Goal: Communication & Community: Connect with others

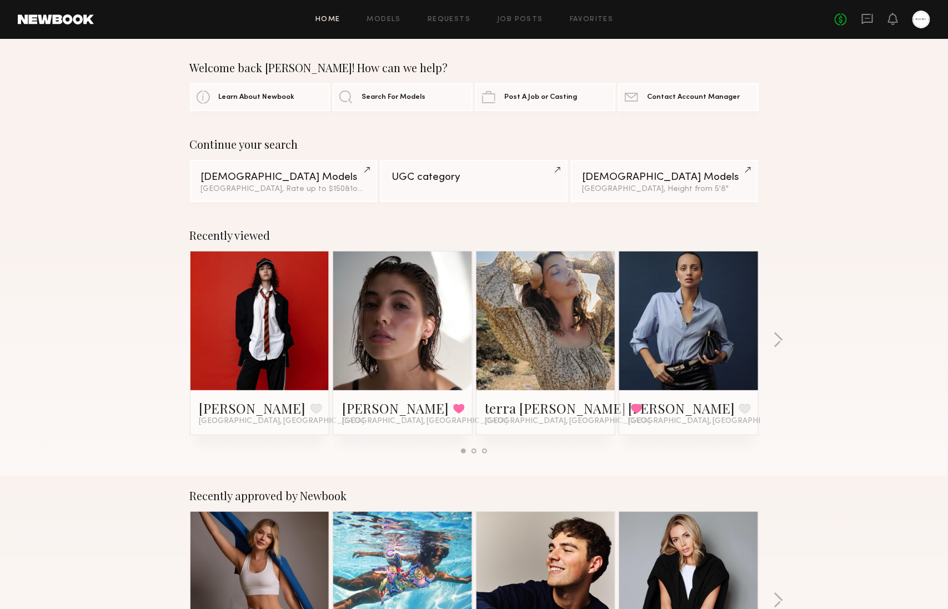
click at [859, 17] on div "No fees up to $5,000" at bounding box center [881, 20] width 95 height 18
click at [861, 18] on div "No fees up to $5,000" at bounding box center [881, 20] width 95 height 18
click at [862, 18] on icon at bounding box center [867, 19] width 11 height 11
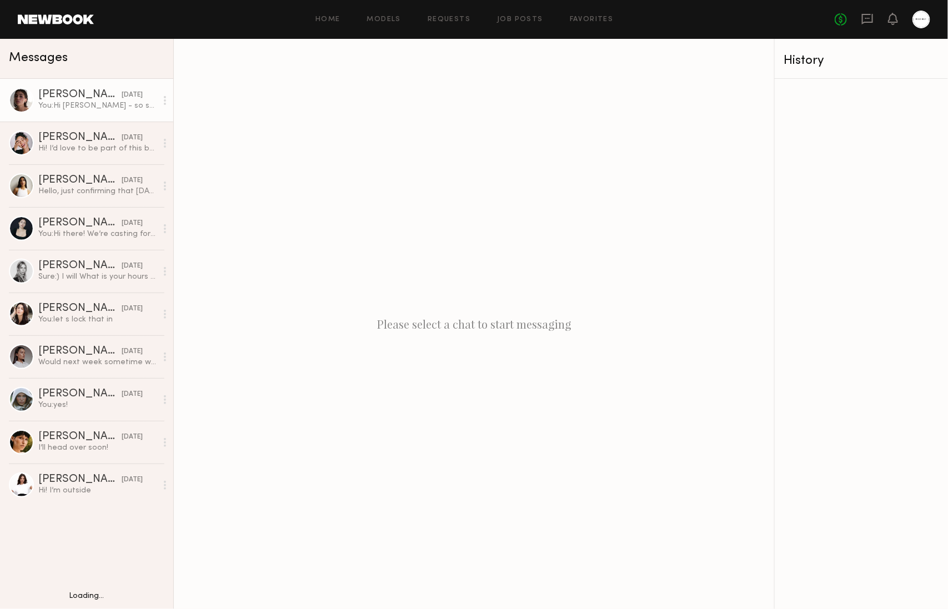
click at [148, 93] on div "[PERSON_NAME] [DATE]" at bounding box center [97, 94] width 118 height 11
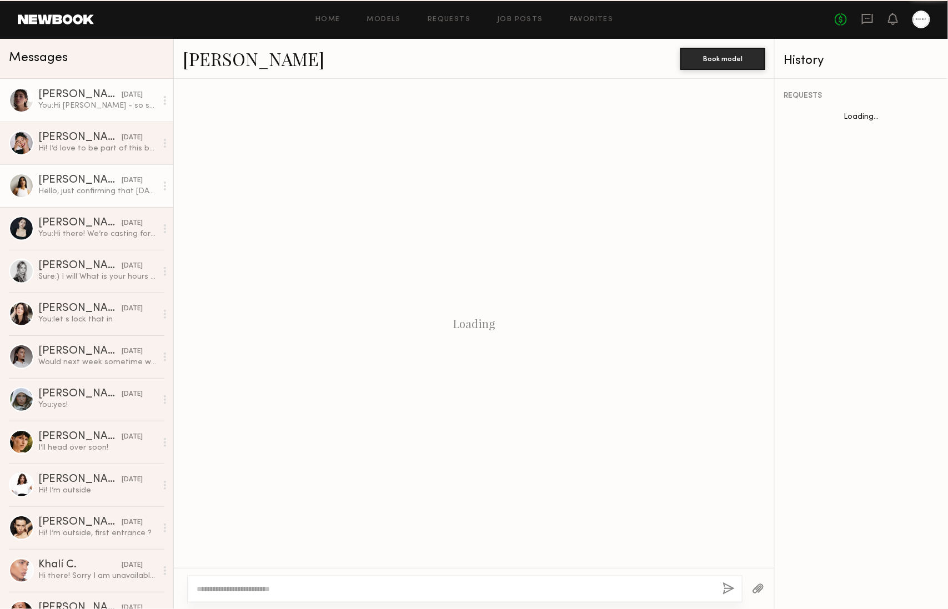
click at [111, 165] on link "[PERSON_NAME] [DATE] Hello, just confirming that [DATE] at 11 am still works? T…" at bounding box center [86, 185] width 173 height 43
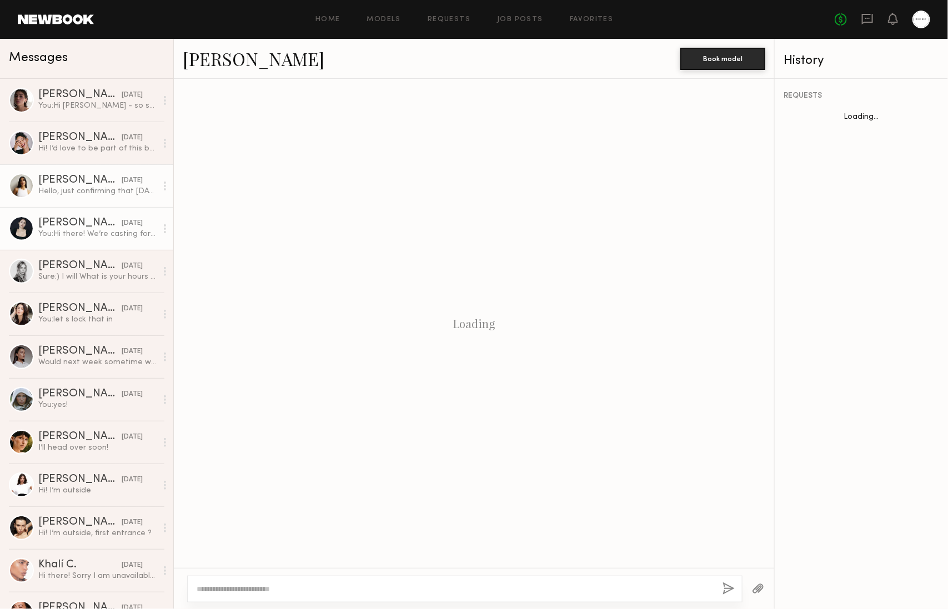
scroll to position [381, 0]
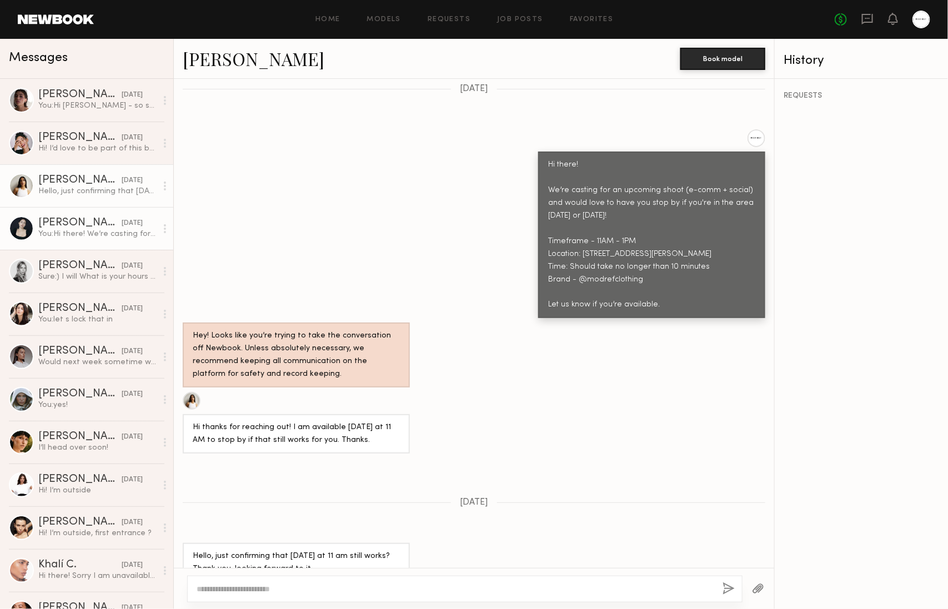
click at [143, 241] on link "[PERSON_NAME] [DATE] You: Hi there! We’re casting for an upcoming shoot (e-comm…" at bounding box center [86, 228] width 173 height 43
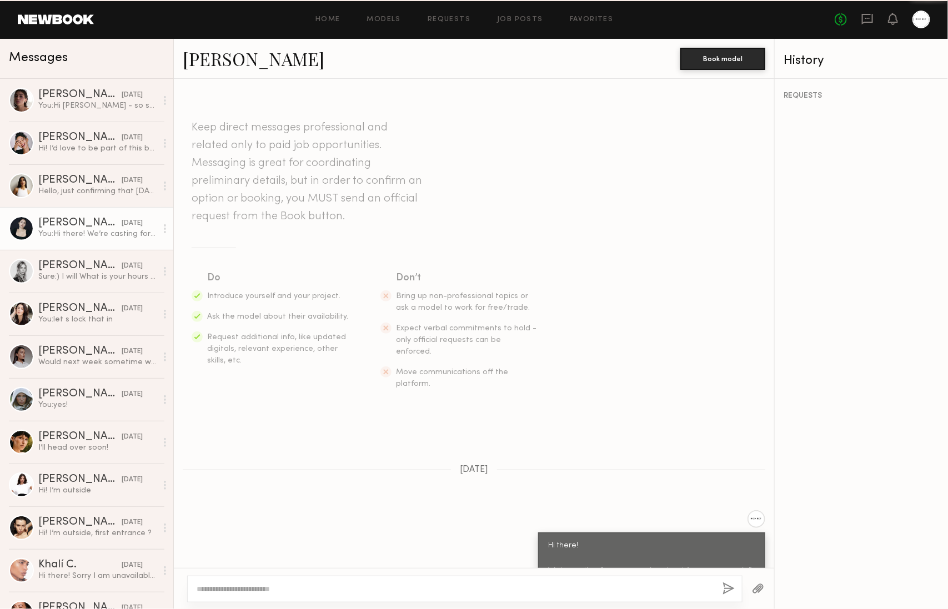
scroll to position [187, 0]
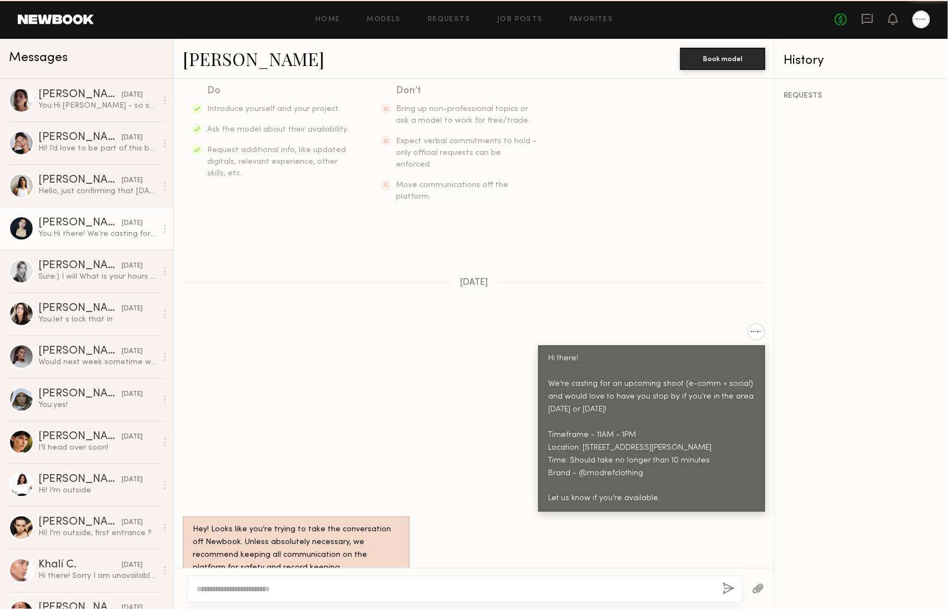
click at [148, 207] on link "[PERSON_NAME] [DATE] You: Hi there! We’re casting for an upcoming shoot (e-comm…" at bounding box center [86, 228] width 173 height 43
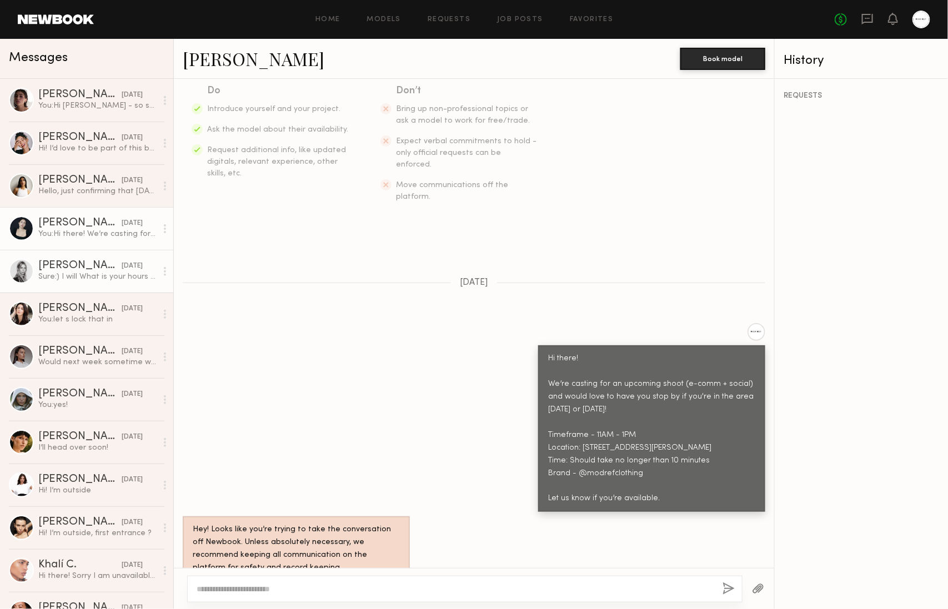
click at [130, 266] on div "[DATE]" at bounding box center [132, 266] width 21 height 11
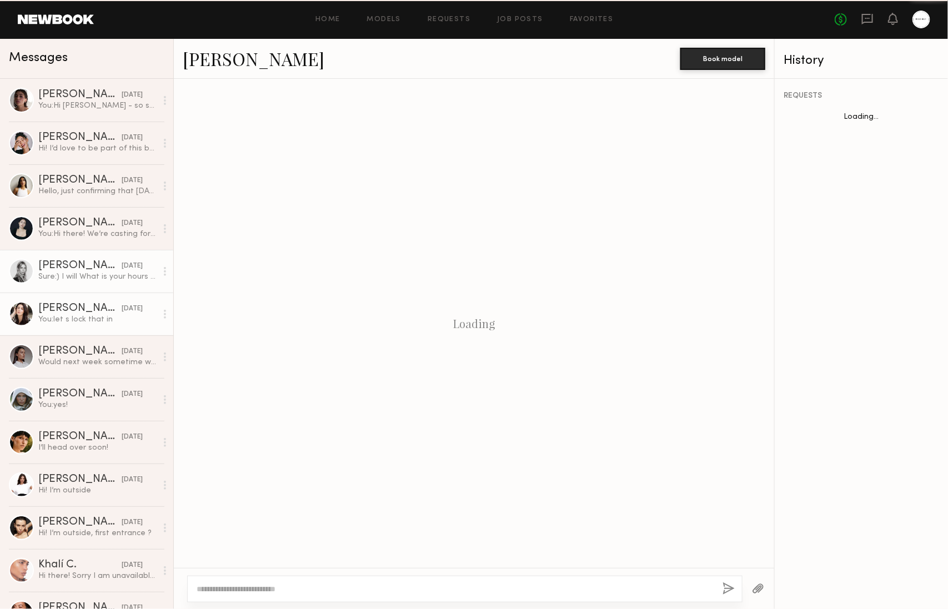
scroll to position [480, 0]
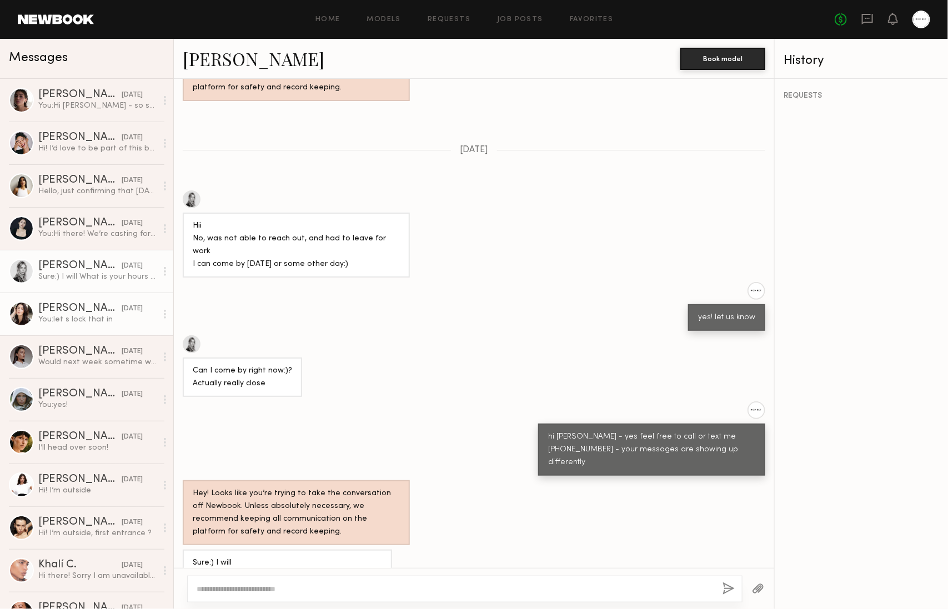
click at [118, 314] on div "You: let s lock that in" at bounding box center [97, 319] width 118 height 11
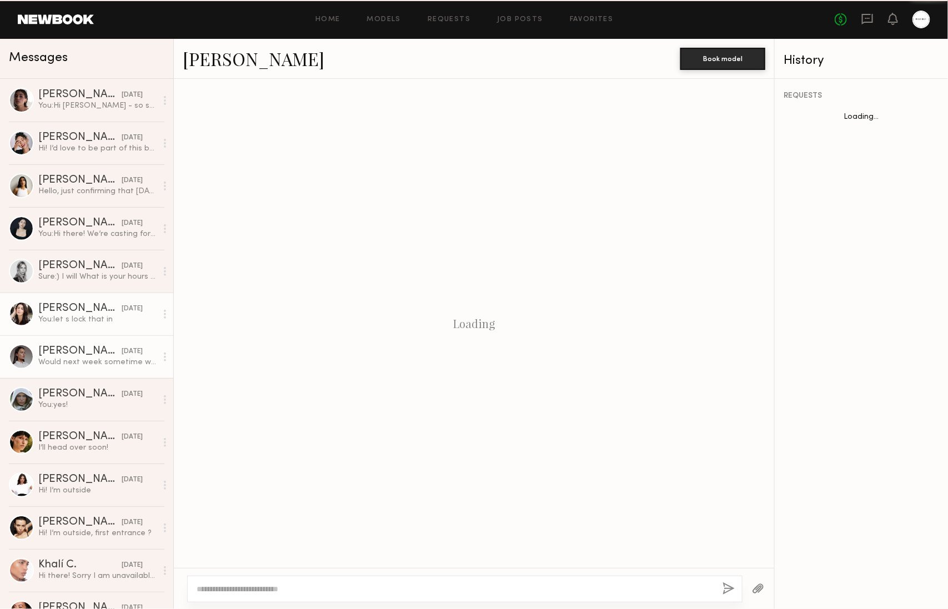
scroll to position [694, 0]
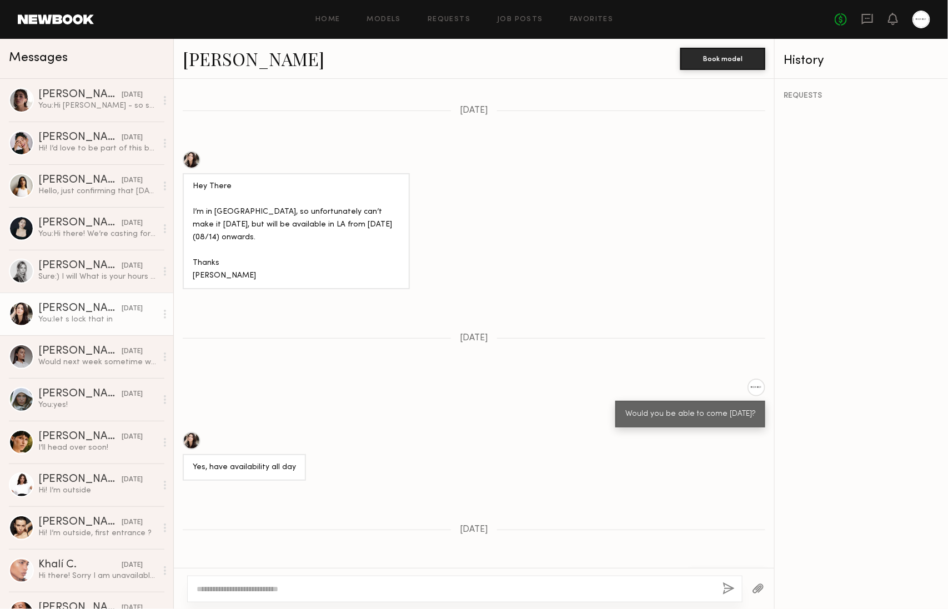
click at [296, 576] on div at bounding box center [474, 588] width 600 height 41
click at [296, 579] on div at bounding box center [464, 589] width 555 height 27
click at [298, 581] on div at bounding box center [464, 589] width 555 height 27
click at [270, 594] on textarea at bounding box center [455, 589] width 517 height 11
click at [274, 589] on textarea at bounding box center [455, 589] width 517 height 11
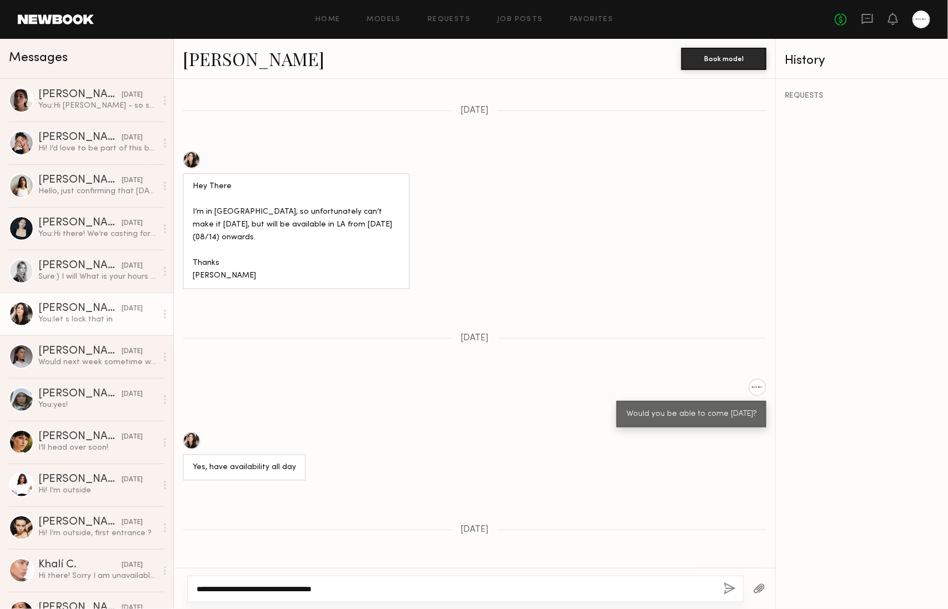
type textarea "**********"
click at [107, 361] on div "Would next week sometime work for you?" at bounding box center [97, 362] width 118 height 11
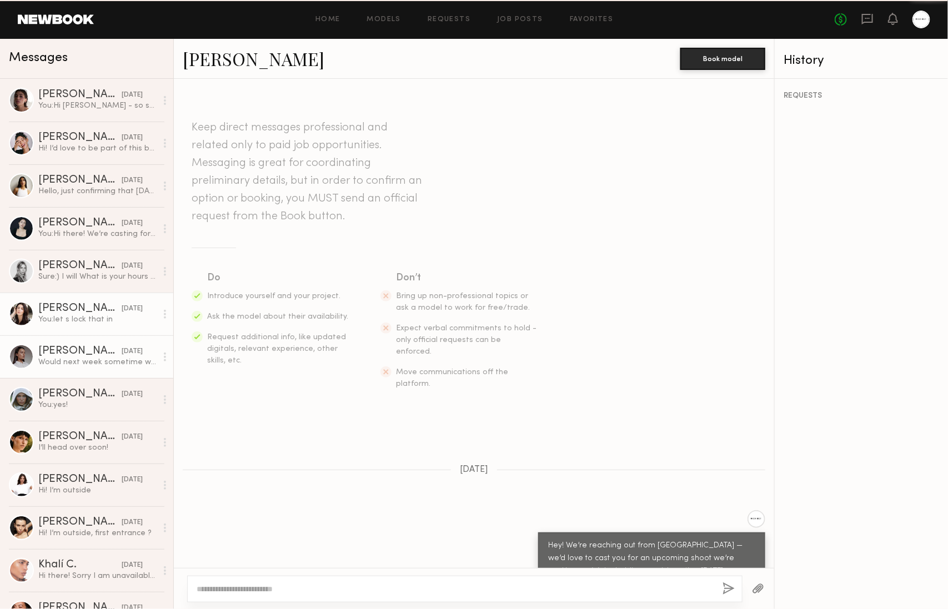
scroll to position [624, 0]
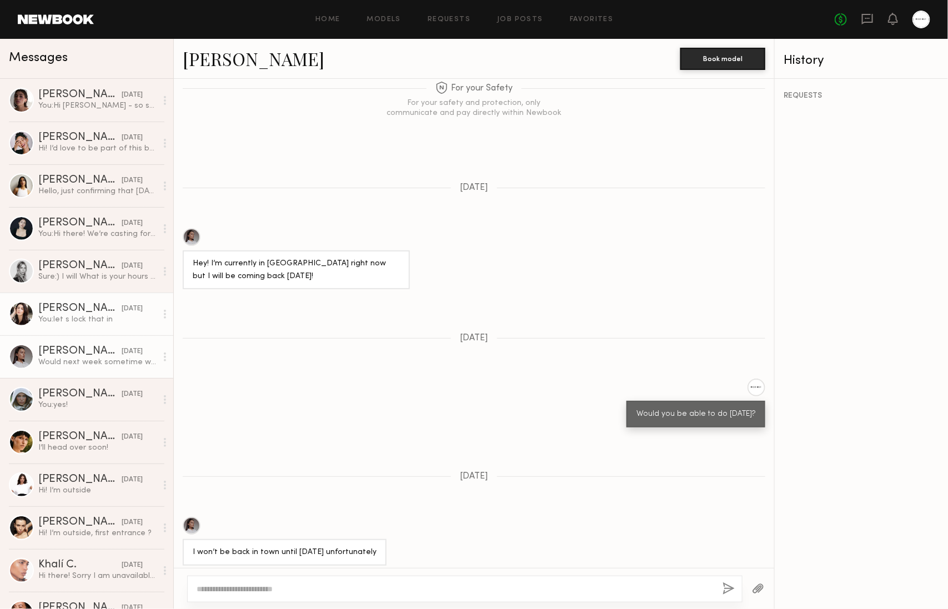
click at [108, 316] on div "You: let s lock that in" at bounding box center [97, 319] width 118 height 11
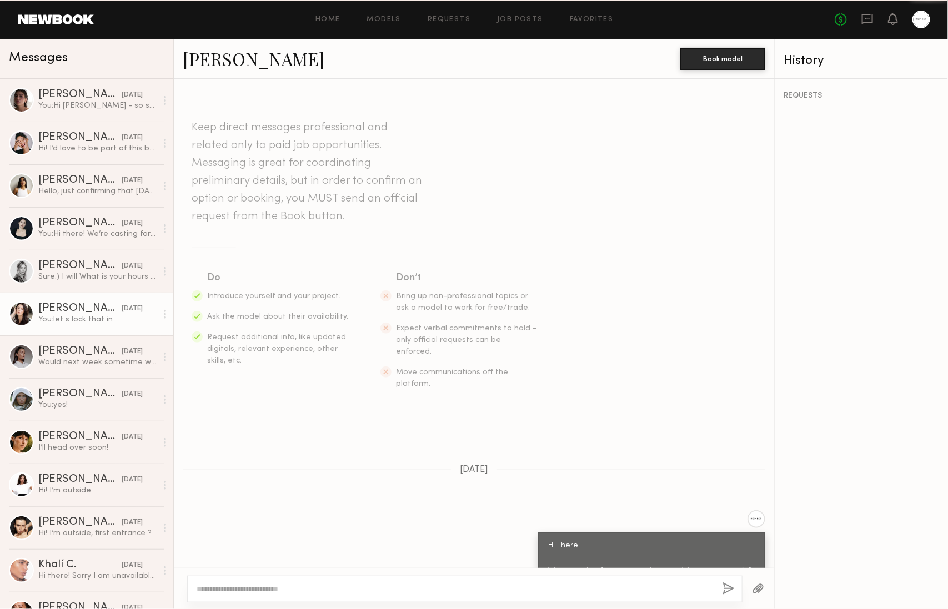
scroll to position [694, 0]
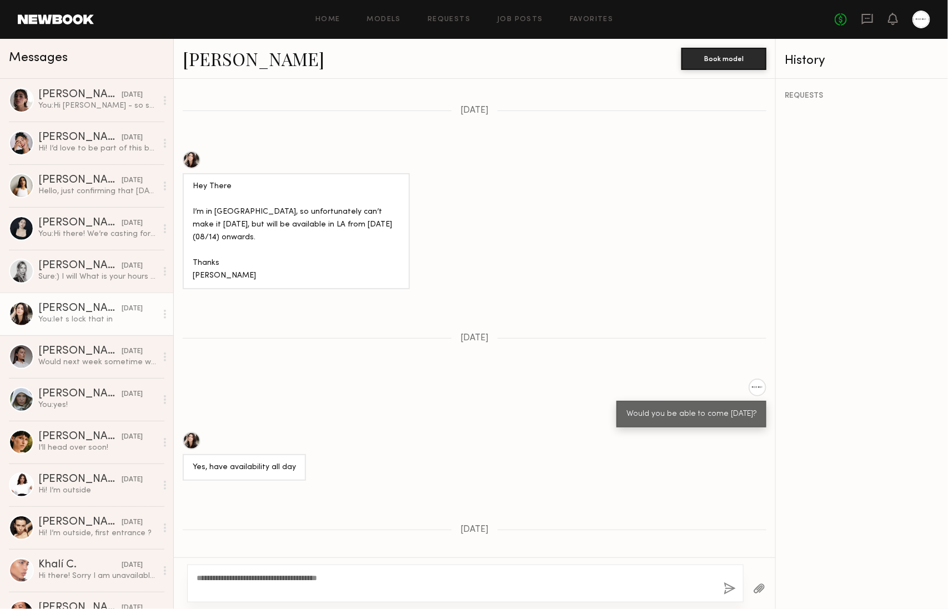
type textarea "**********"
click at [727, 587] on button "button" at bounding box center [729, 589] width 12 height 14
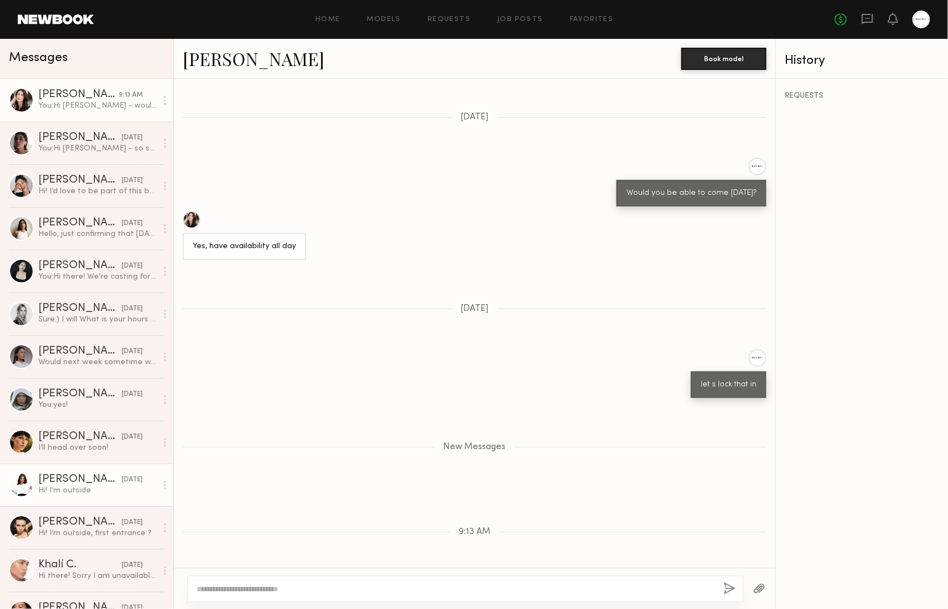
click at [87, 489] on div "Hi! I’m outside" at bounding box center [97, 490] width 118 height 11
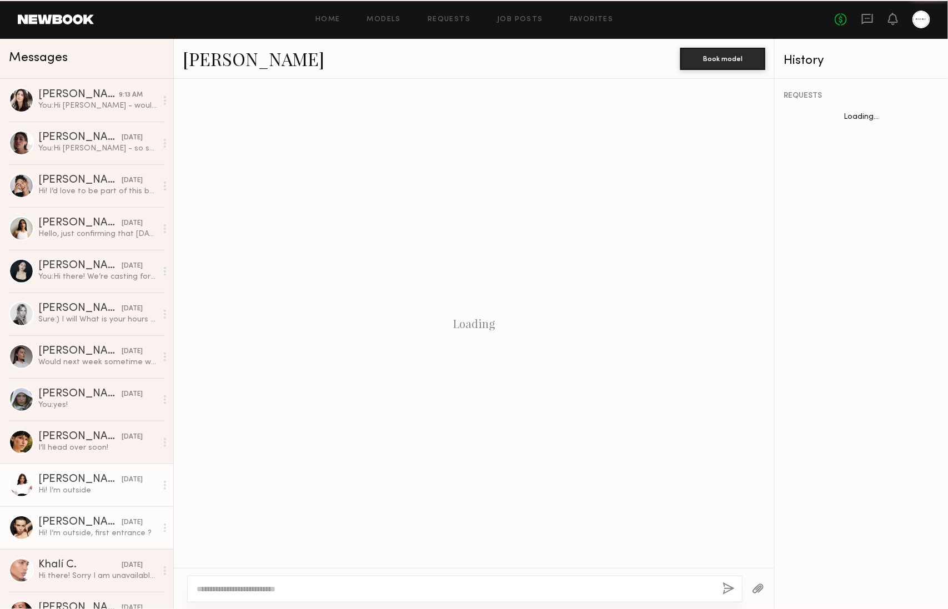
click at [93, 513] on link "[PERSON_NAME] [DATE] Hi! I’m outside, first entrance ?" at bounding box center [86, 527] width 173 height 43
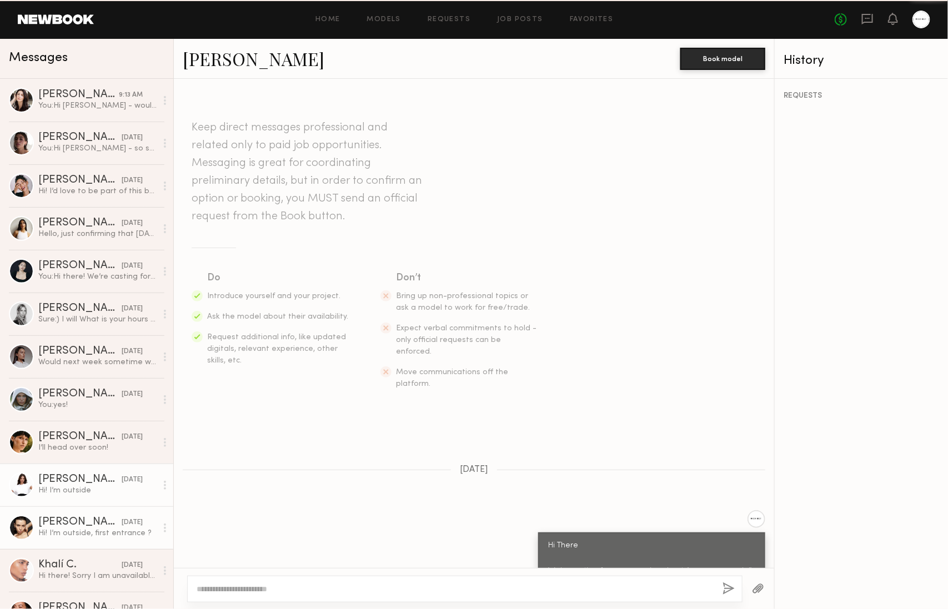
scroll to position [518, 0]
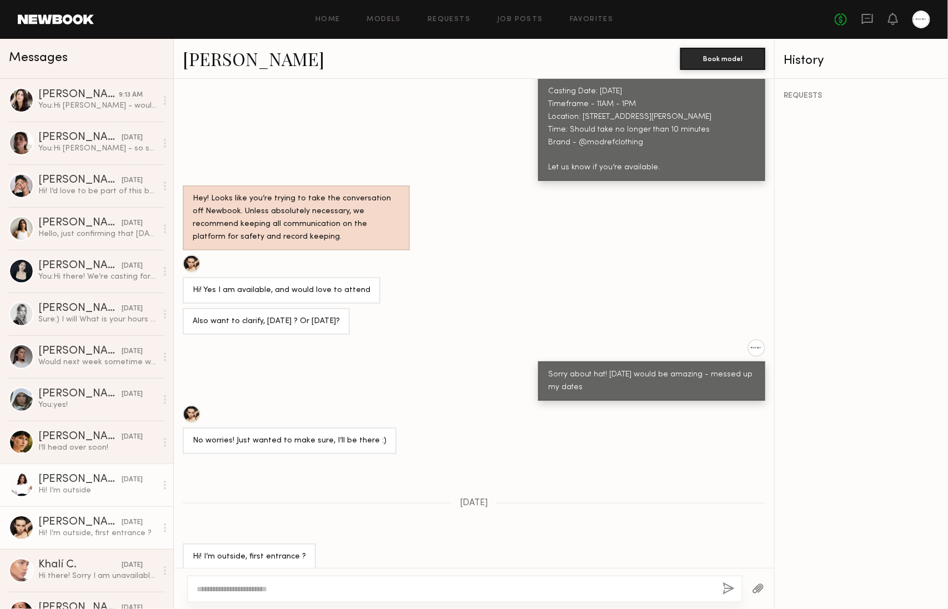
click at [145, 468] on link "[PERSON_NAME] [DATE] Hi! I’m outside" at bounding box center [86, 485] width 173 height 43
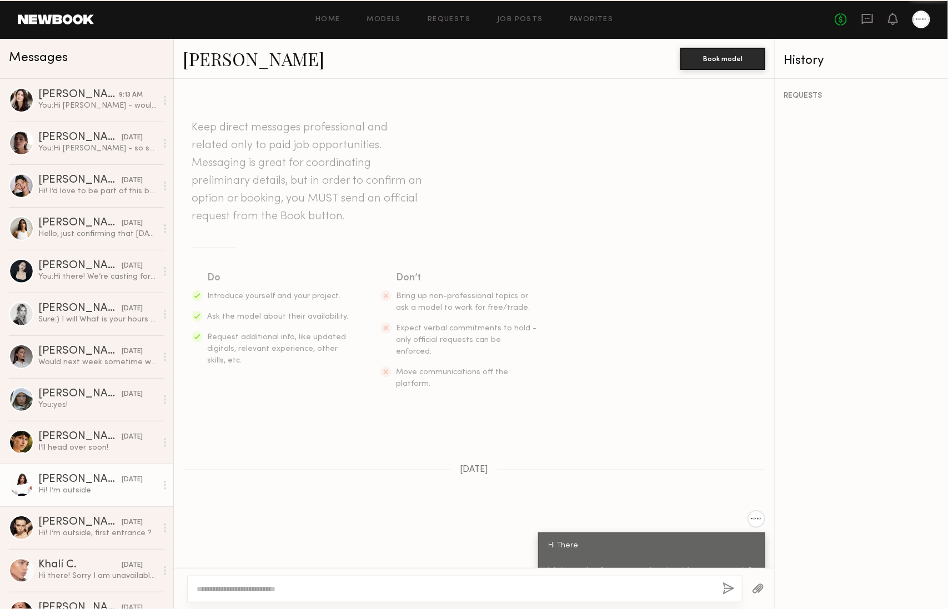
scroll to position [461, 0]
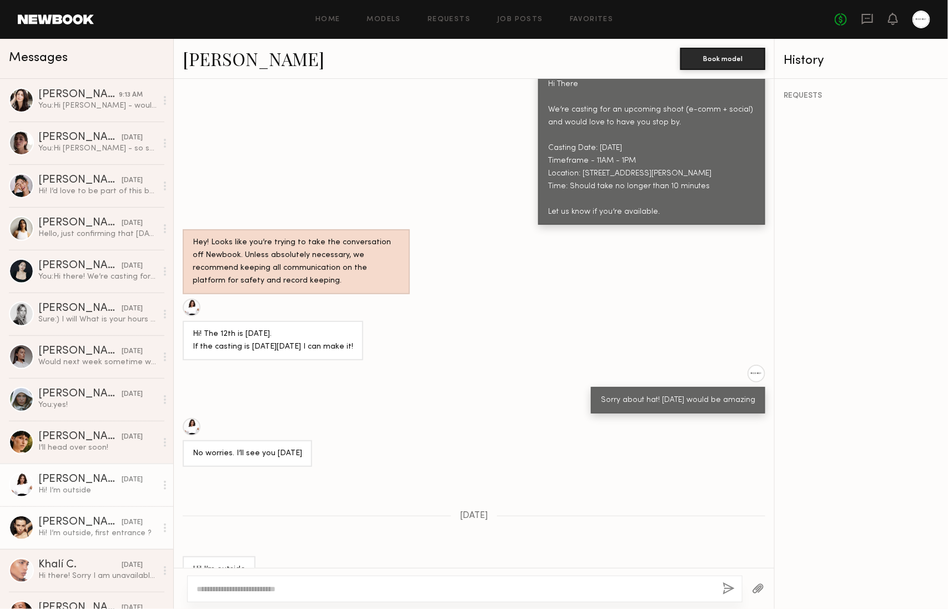
click at [114, 516] on link "[PERSON_NAME] [DATE] Hi! I’m outside, first entrance ?" at bounding box center [86, 527] width 173 height 43
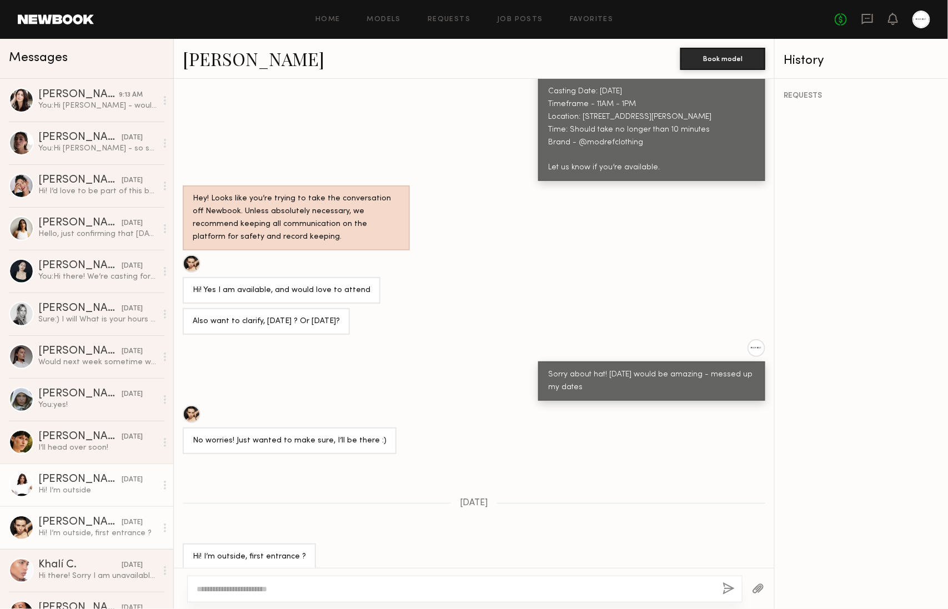
scroll to position [43, 0]
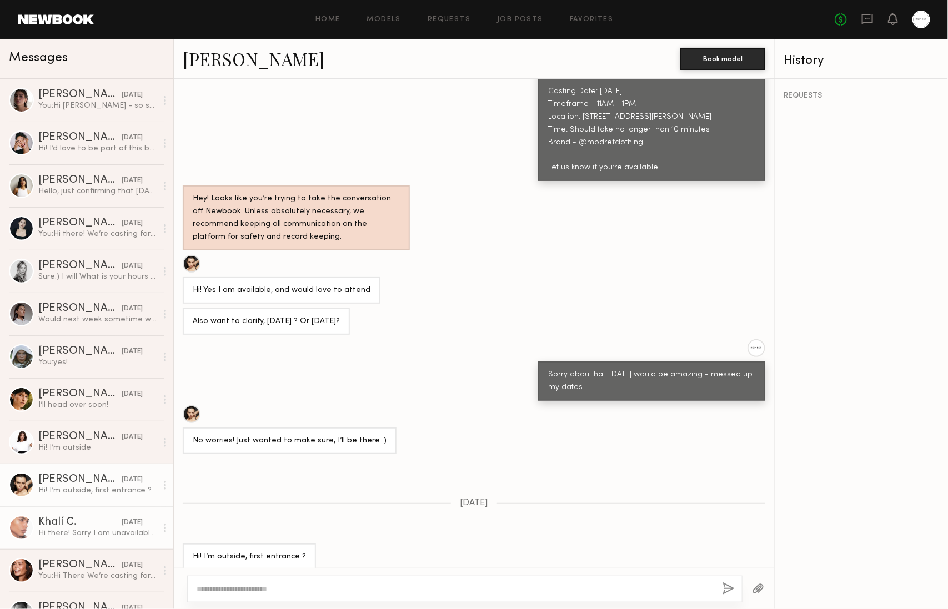
click at [105, 535] on div "Hi there! Sorry I am unavailable. I’m in [GEOGRAPHIC_DATA] until 25th" at bounding box center [97, 533] width 118 height 11
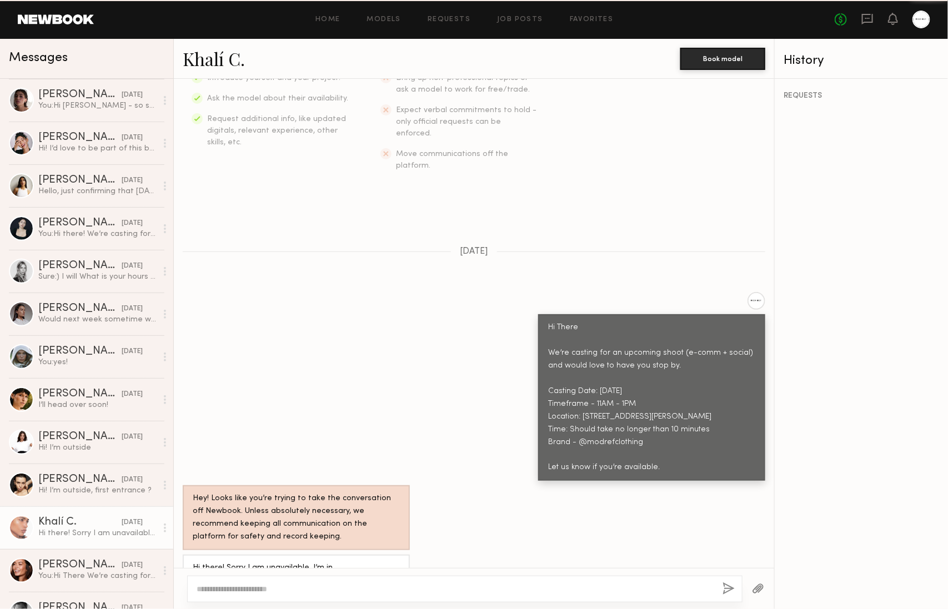
scroll to position [61, 0]
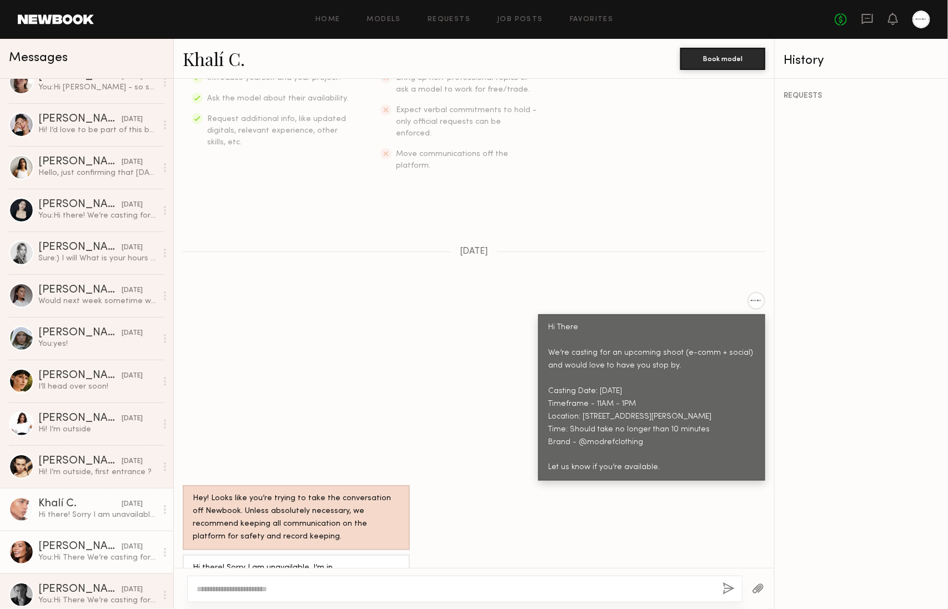
click at [104, 544] on div "[PERSON_NAME]" at bounding box center [79, 546] width 83 height 11
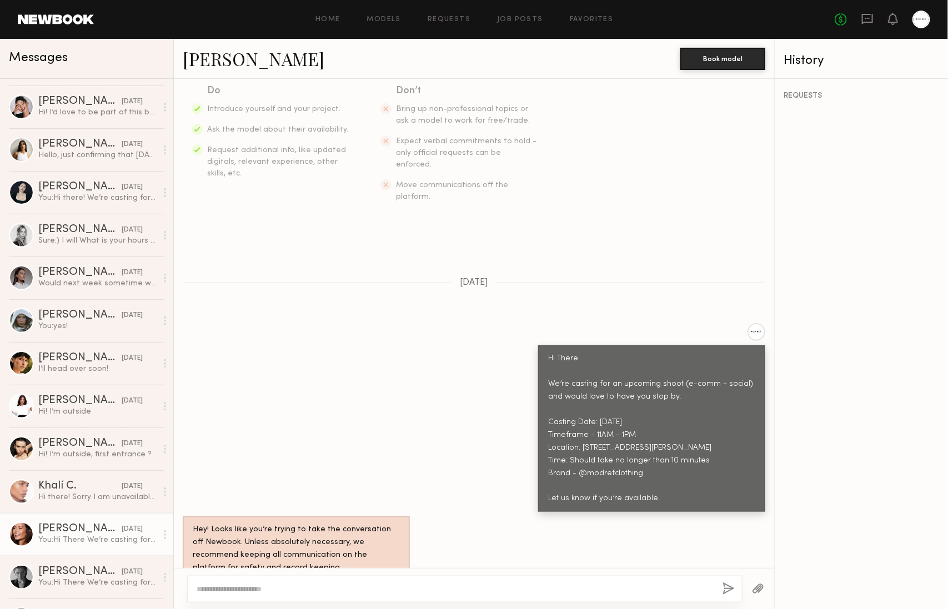
scroll to position [88, 0]
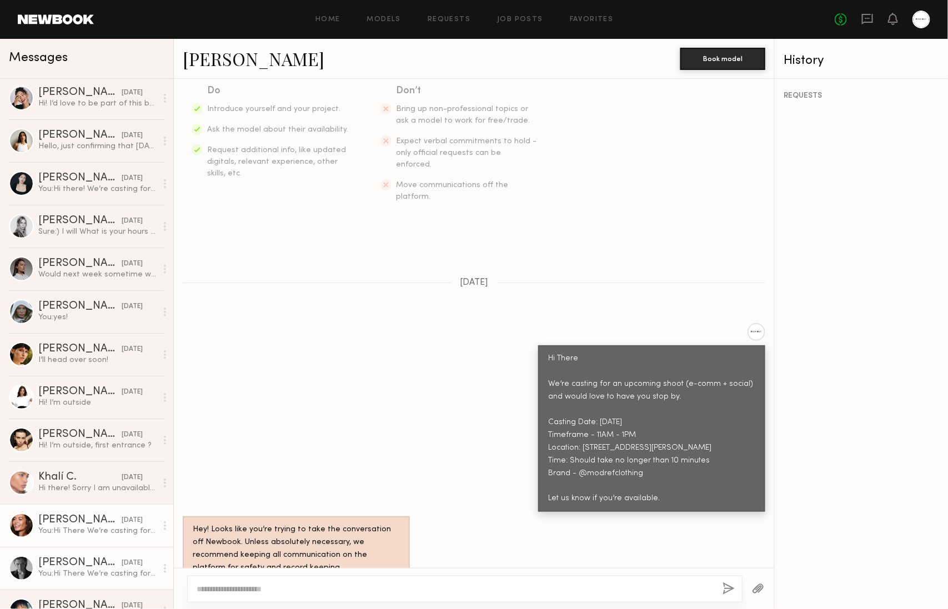
click at [101, 557] on div "[PERSON_NAME]" at bounding box center [79, 562] width 83 height 11
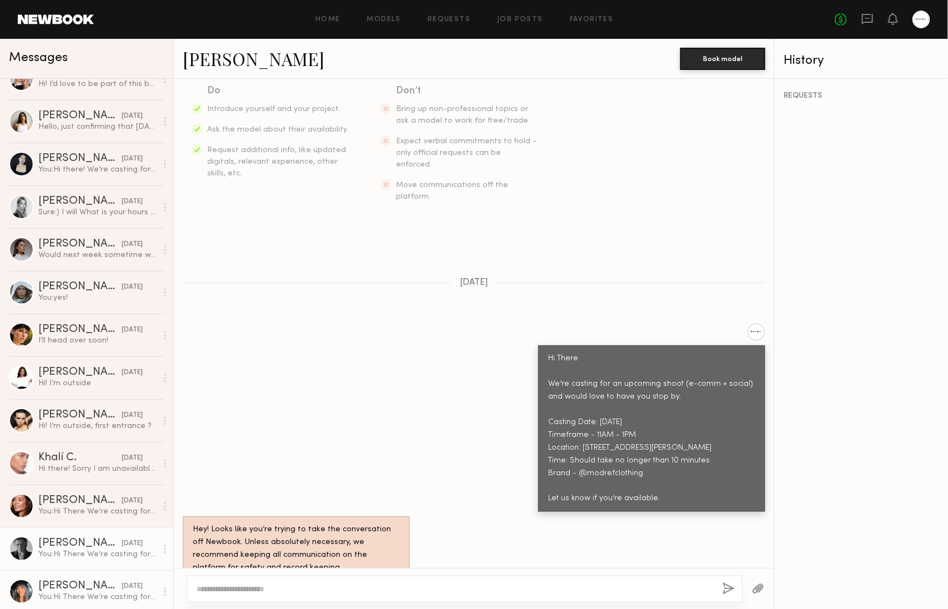
click at [91, 574] on link "[PERSON_NAME] [DATE] You: Hi There We’re casting for an upcoming shoot (e-comm …" at bounding box center [86, 591] width 173 height 43
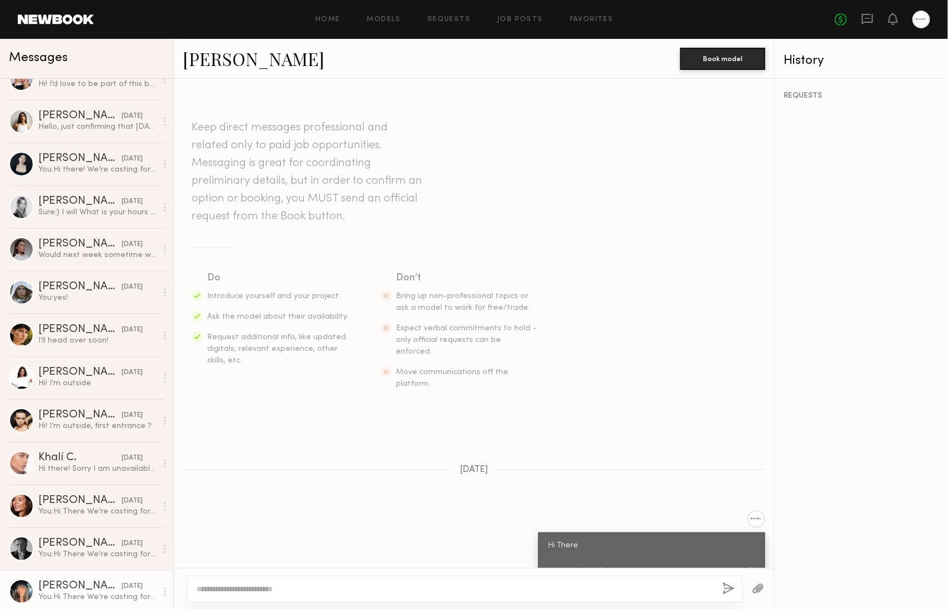
scroll to position [187, 0]
